Goal: Task Accomplishment & Management: Complete application form

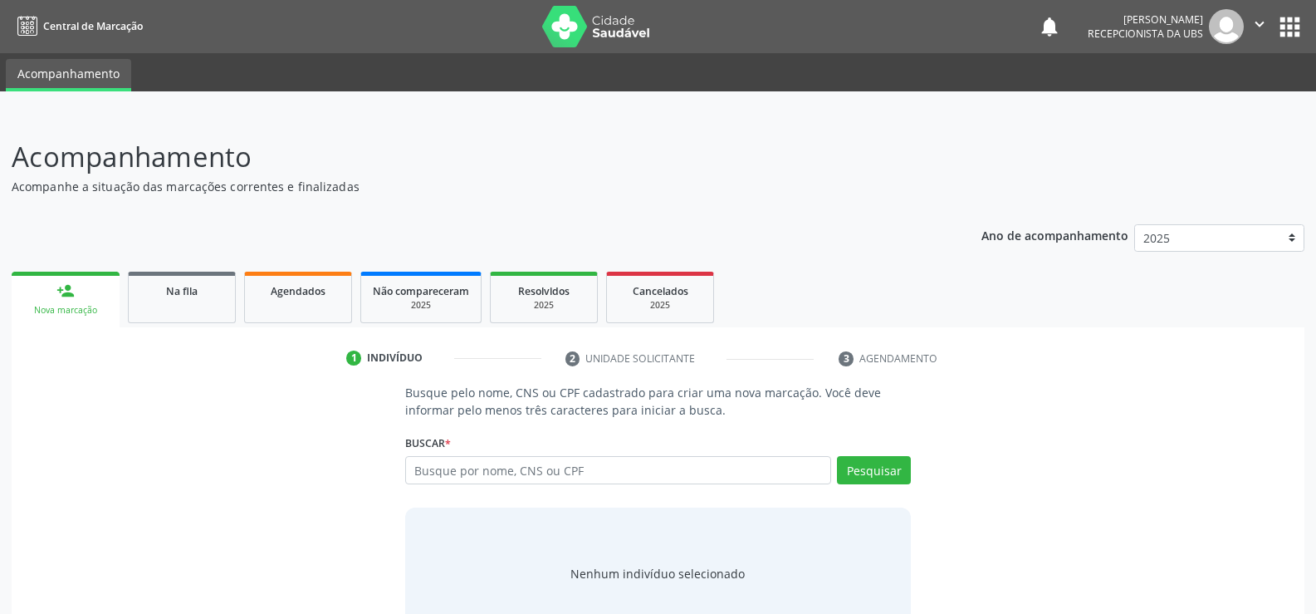
click at [669, 476] on input "text" at bounding box center [618, 470] width 426 height 28
type input "700203906312324"
click at [865, 472] on button "Pesquisar" at bounding box center [874, 470] width 74 height 28
type input "700203906312324"
type input "7"
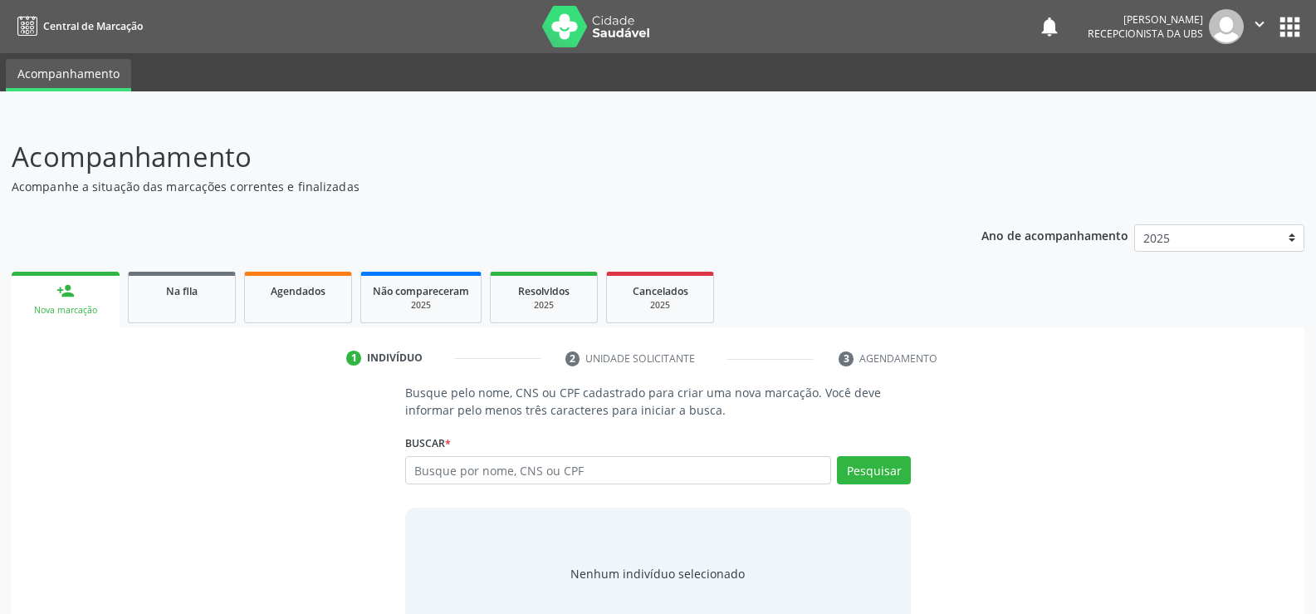
click at [677, 465] on input "text" at bounding box center [618, 470] width 426 height 28
type input "700203906312324"
click at [881, 464] on button "Pesquisar" at bounding box center [874, 470] width 74 height 28
type input "700203906312324"
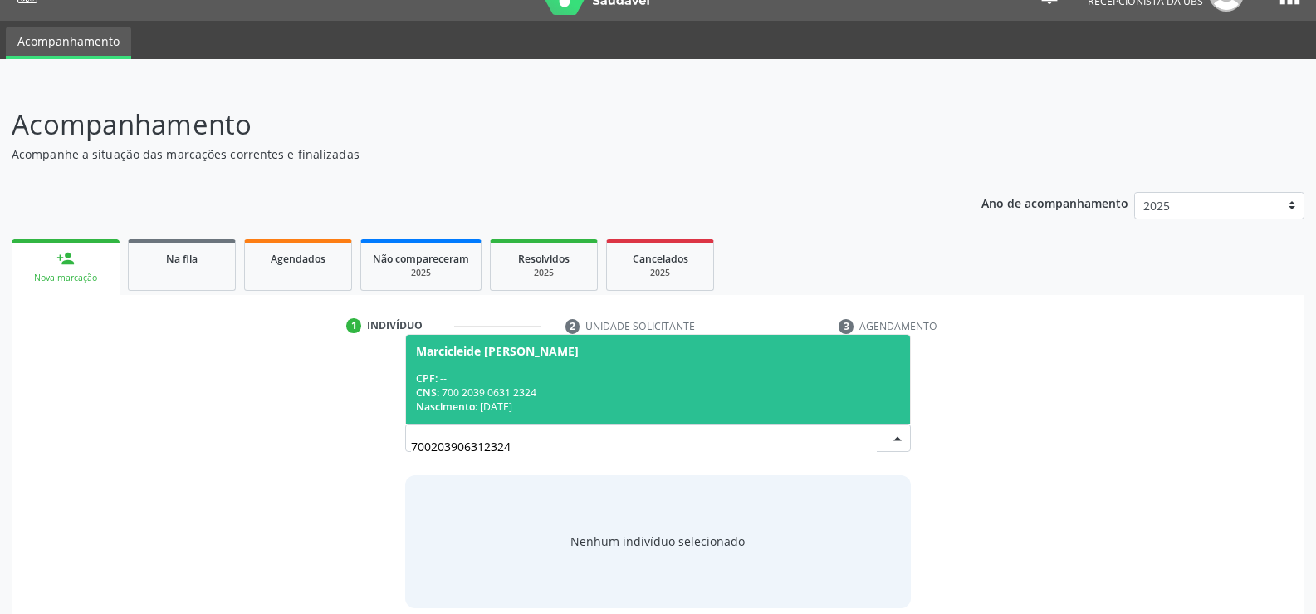
scroll to position [50, 0]
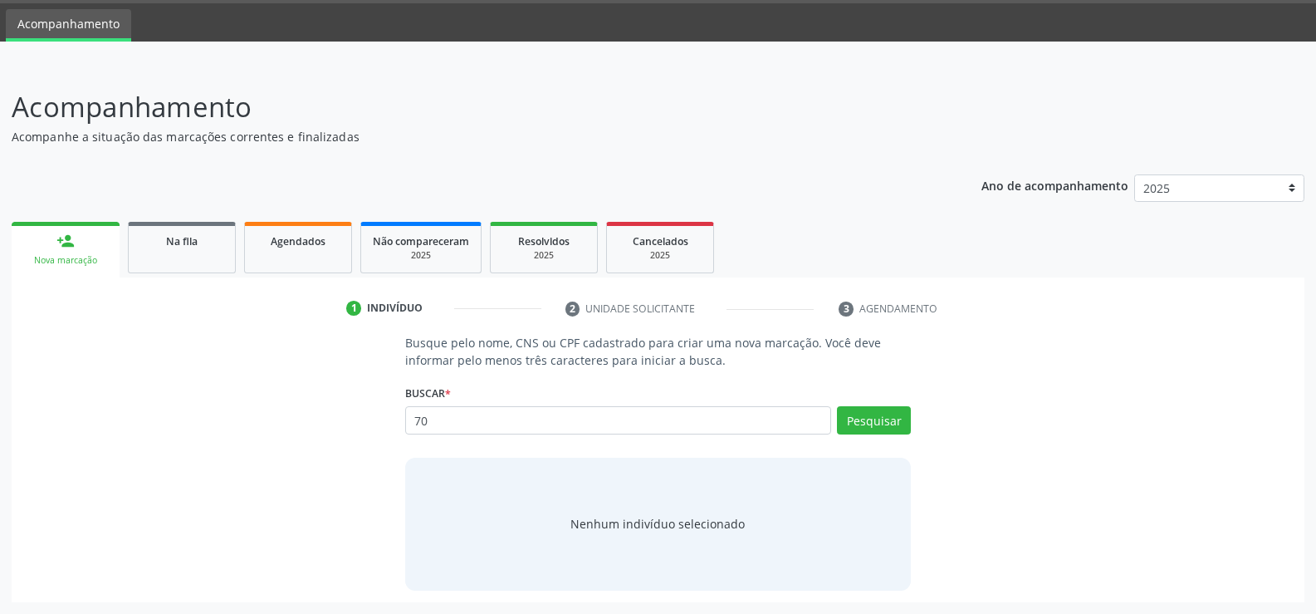
type input "7"
type input "700007318726204"
click at [894, 423] on button "Pesquisar" at bounding box center [874, 420] width 74 height 28
type input "7"
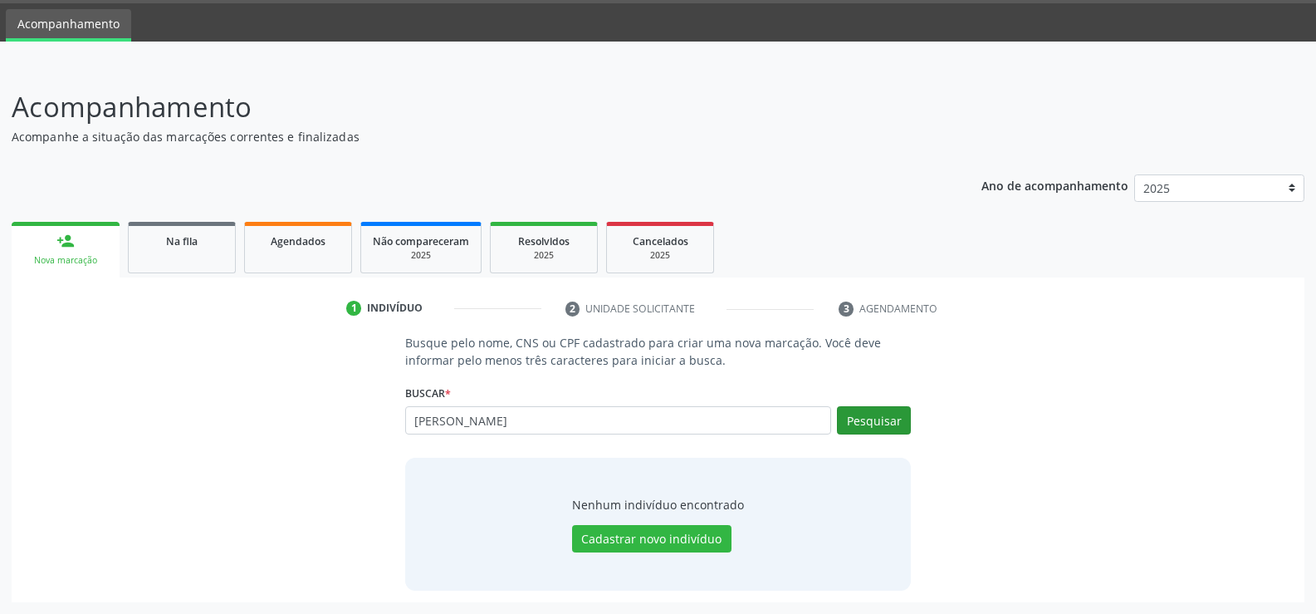
type input "rose heloise da silva cerqueira"
click at [871, 423] on button "Pesquisar" at bounding box center [874, 420] width 74 height 28
type input "rose heloise da silva cerqueira"
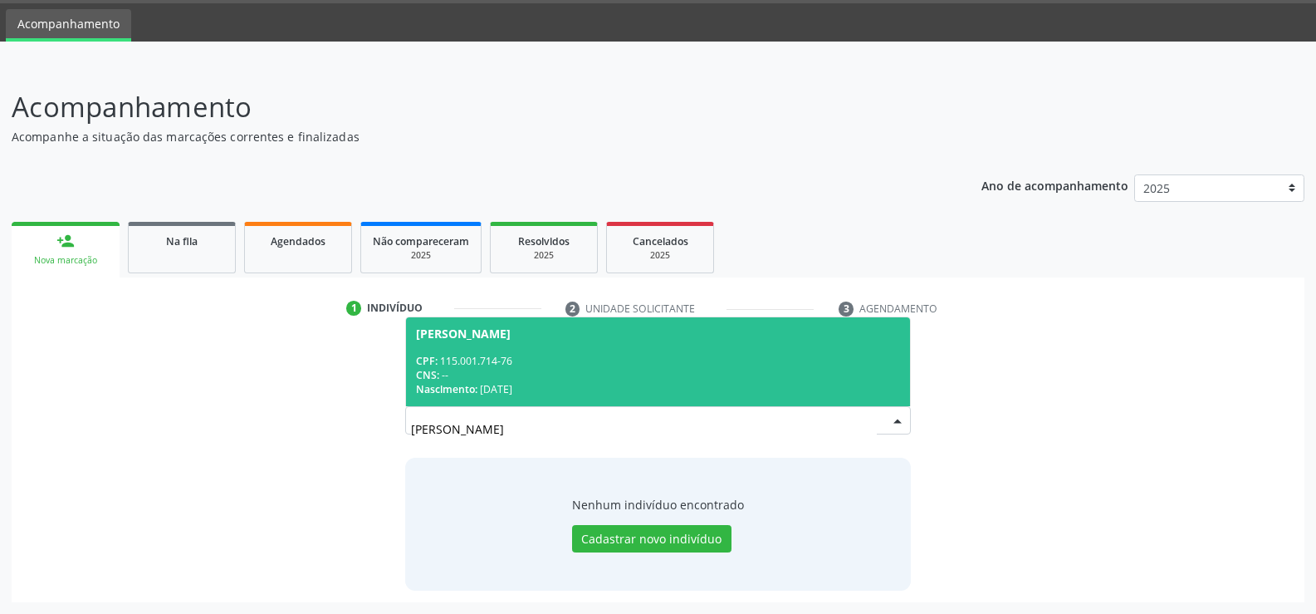
click at [735, 365] on div "CPF: 115.001.714-76" at bounding box center [658, 361] width 484 height 14
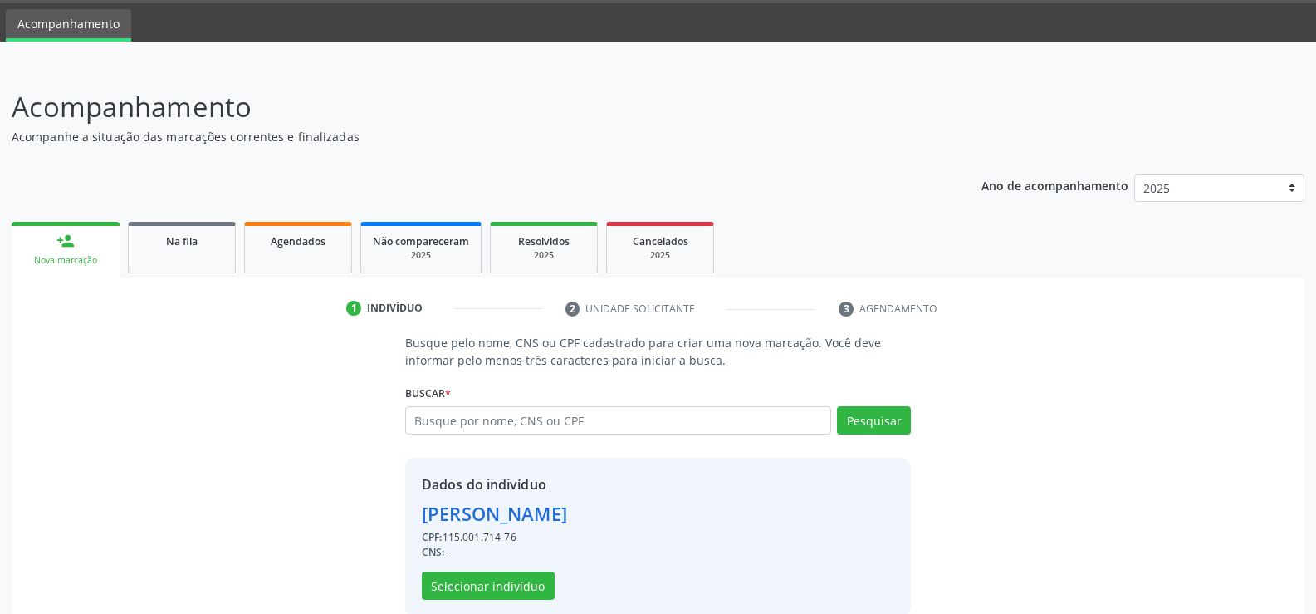
scroll to position [76, 0]
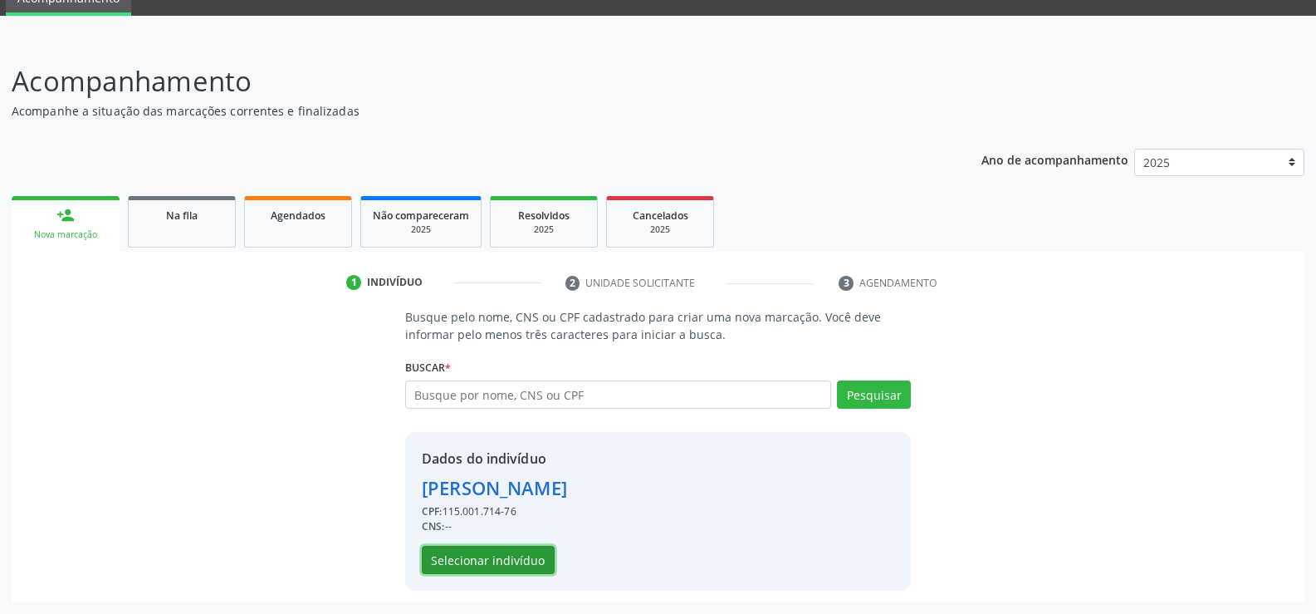
click at [525, 552] on button "Selecionar indivíduo" at bounding box center [488, 560] width 133 height 28
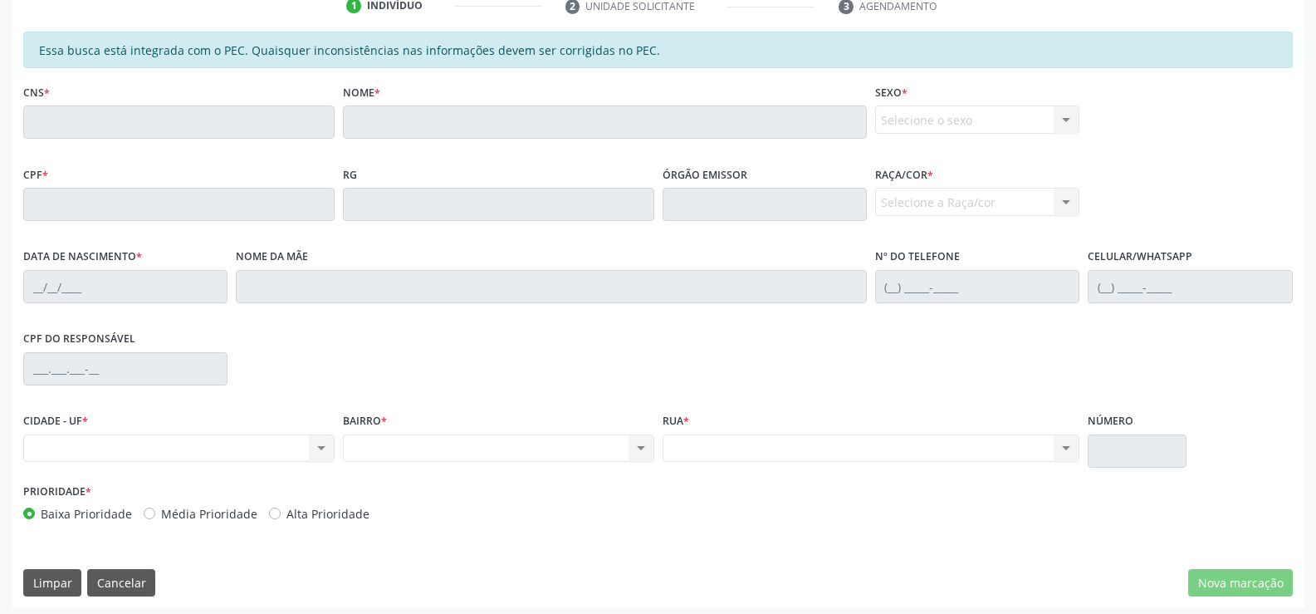
scroll to position [358, 0]
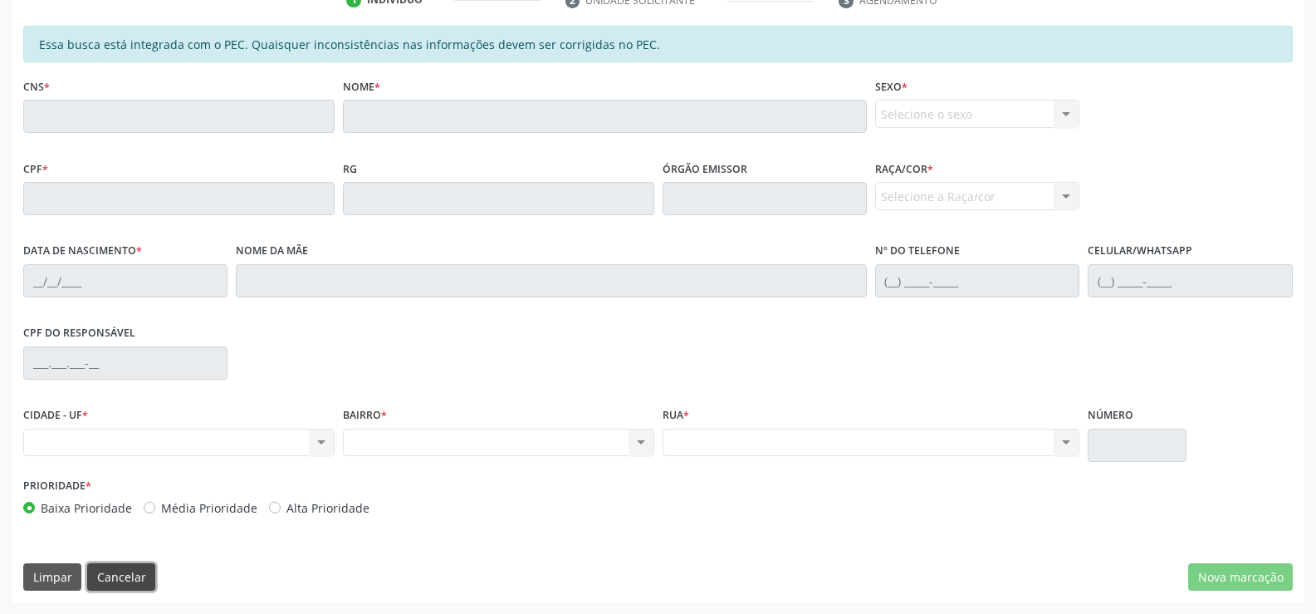
click at [137, 580] on button "Cancelar" at bounding box center [121, 577] width 68 height 28
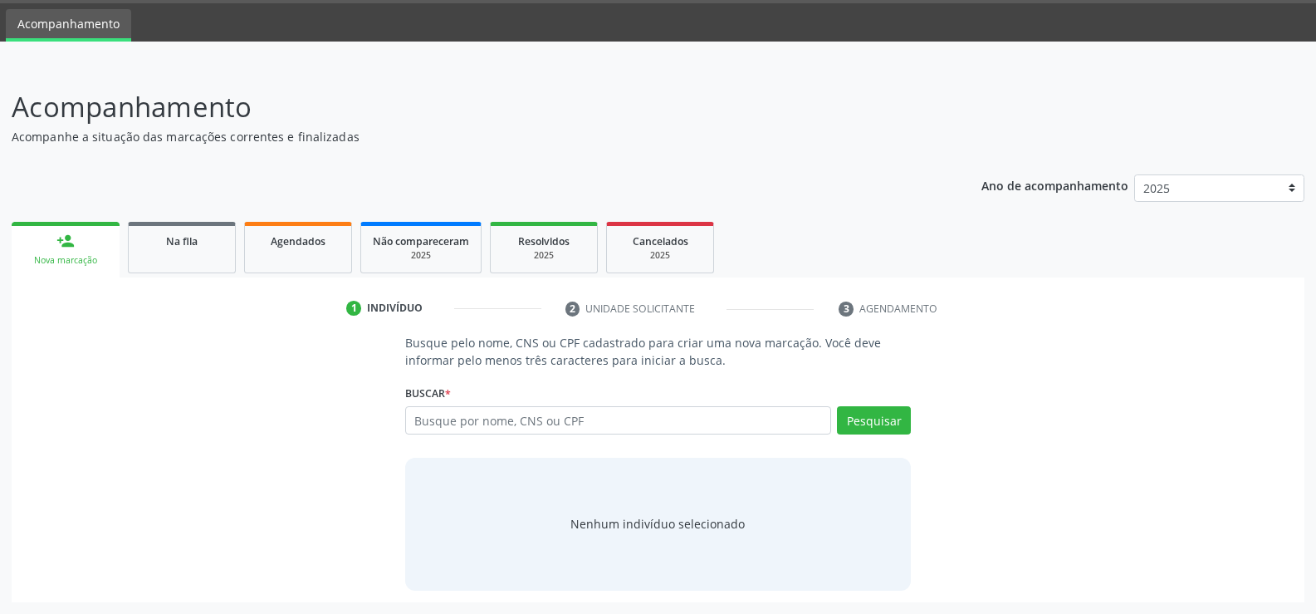
scroll to position [50, 0]
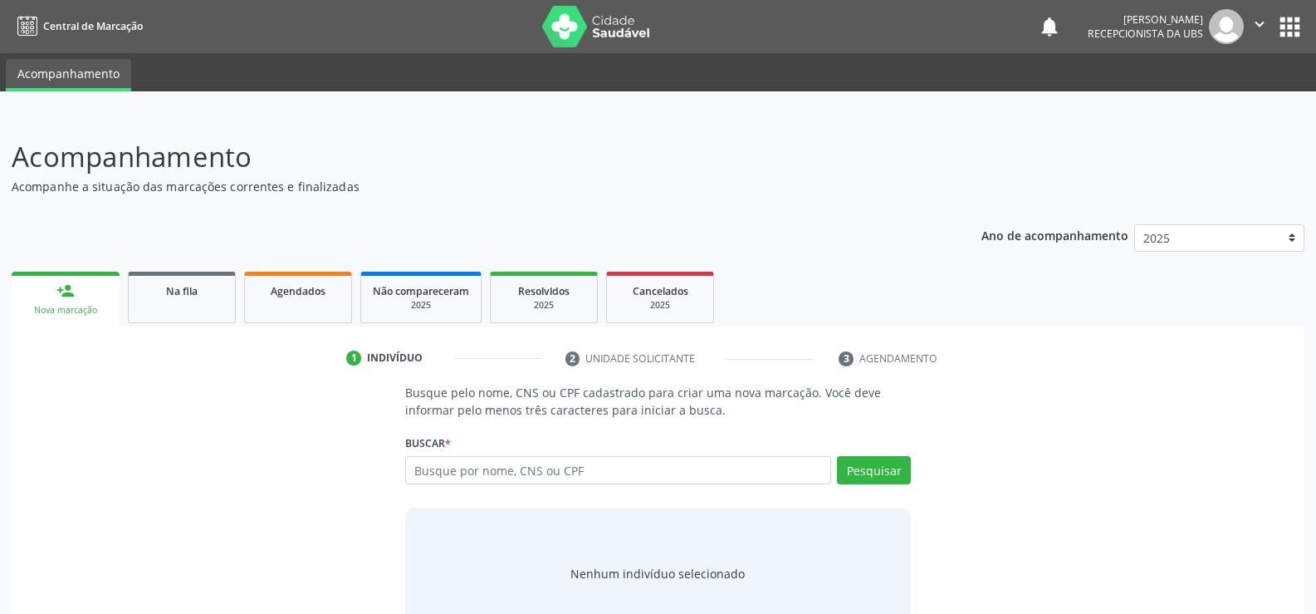
click at [591, 472] on input "text" at bounding box center [618, 470] width 426 height 28
type input "706007841072422"
click at [866, 470] on button "Pesquisar" at bounding box center [874, 470] width 74 height 28
type input "706007841072422"
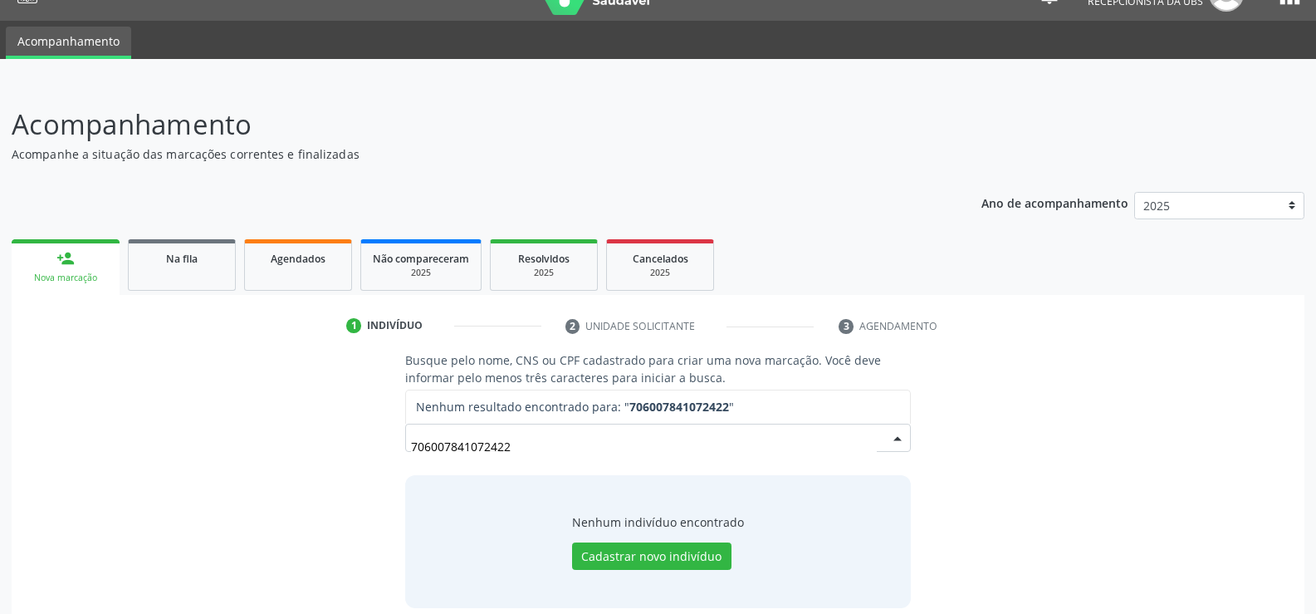
scroll to position [50, 0]
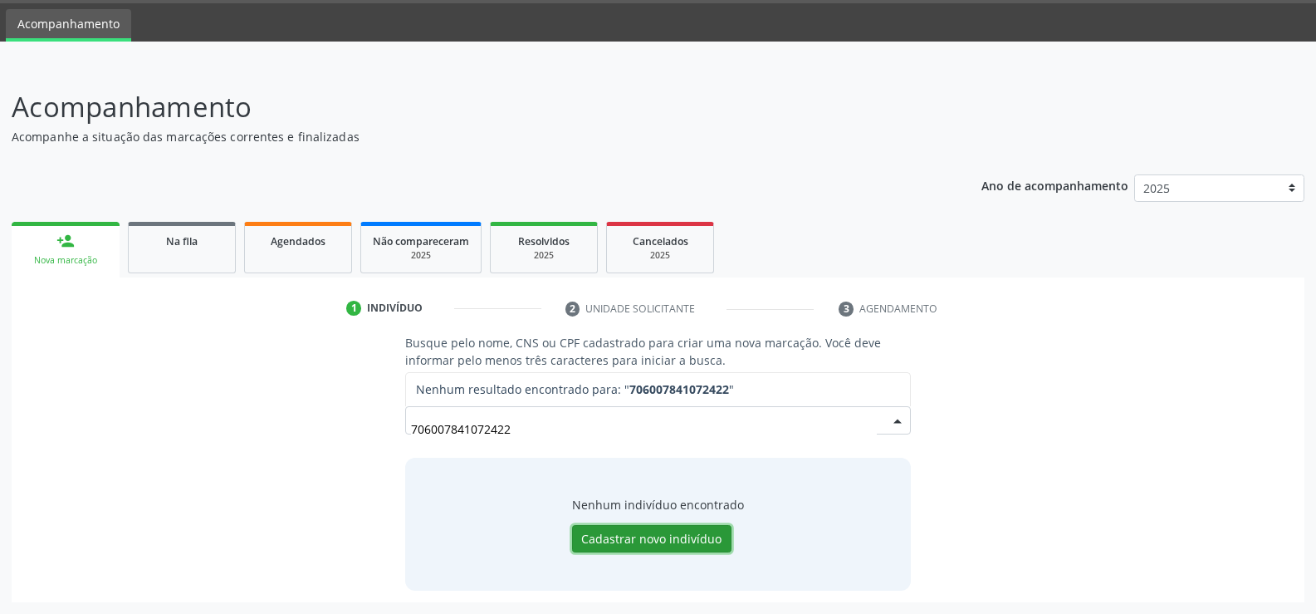
click at [654, 540] on button "Cadastrar novo indivíduo" at bounding box center [651, 539] width 159 height 28
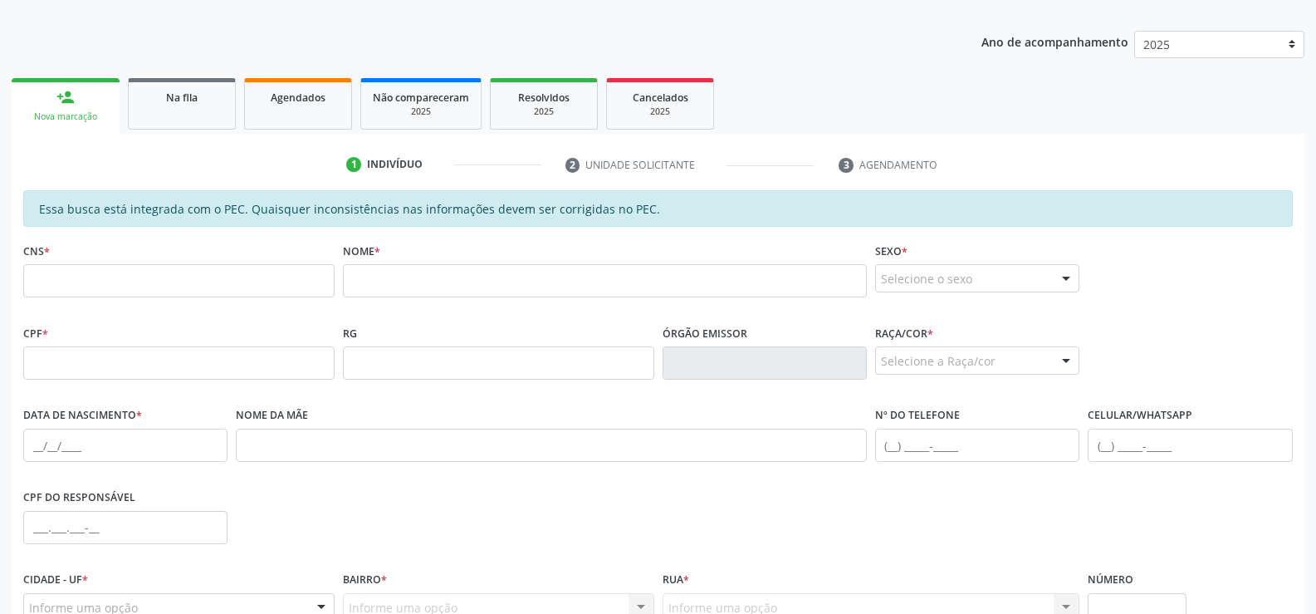
scroll to position [166, 0]
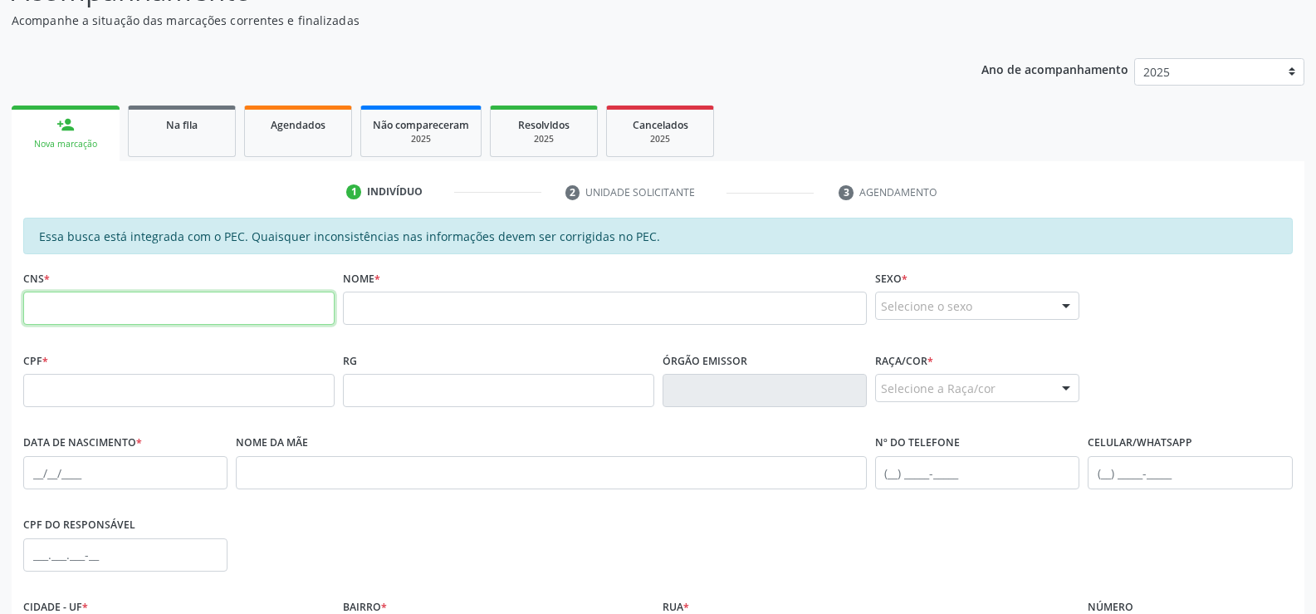
click at [312, 314] on input "text" at bounding box center [178, 307] width 311 height 33
